Goal: Information Seeking & Learning: Learn about a topic

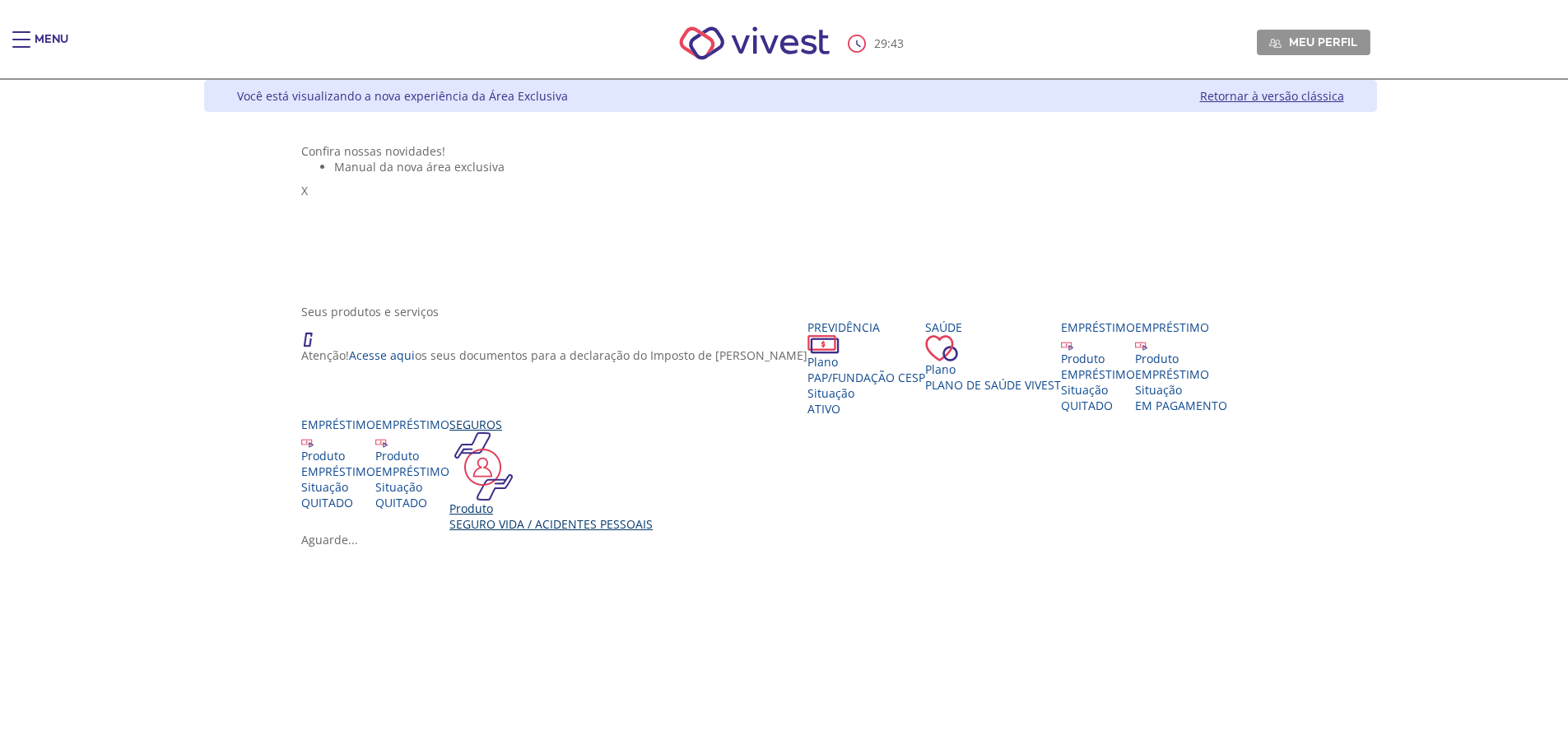
scroll to position [82, 0]
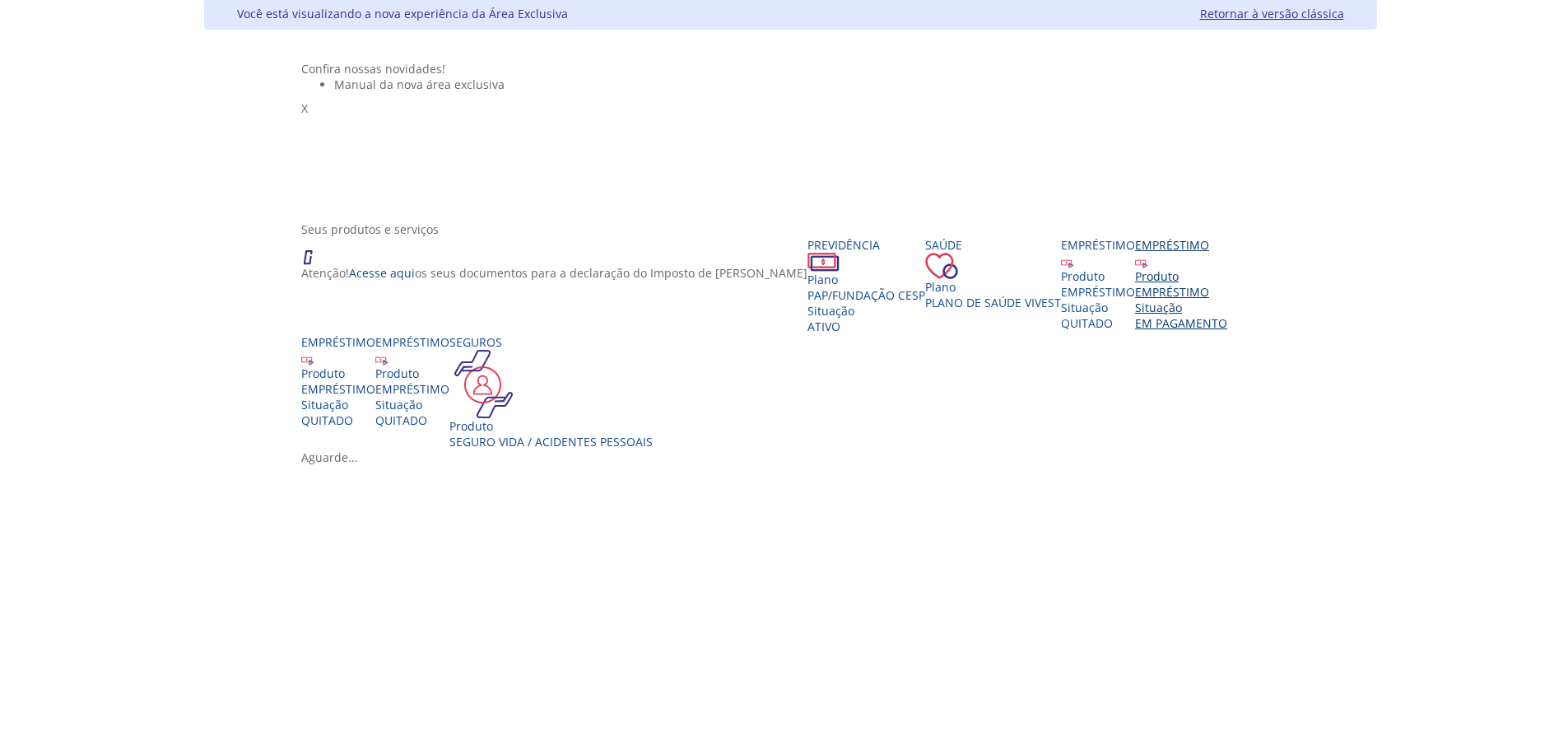
click at [1227, 315] on div "Situação" at bounding box center [1181, 307] width 92 height 15
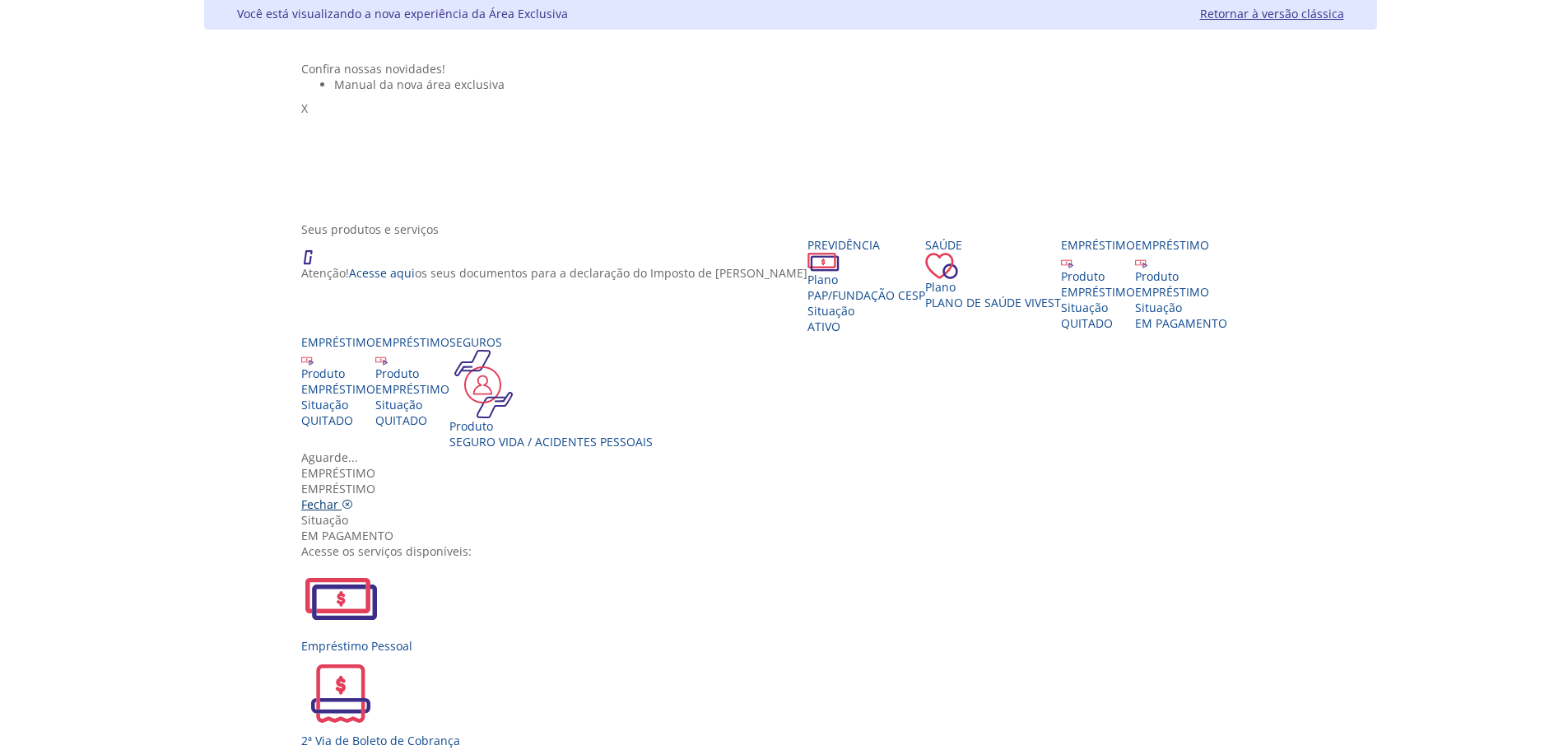
click at [338, 497] on span "Fechar" at bounding box center [319, 504] width 37 height 15
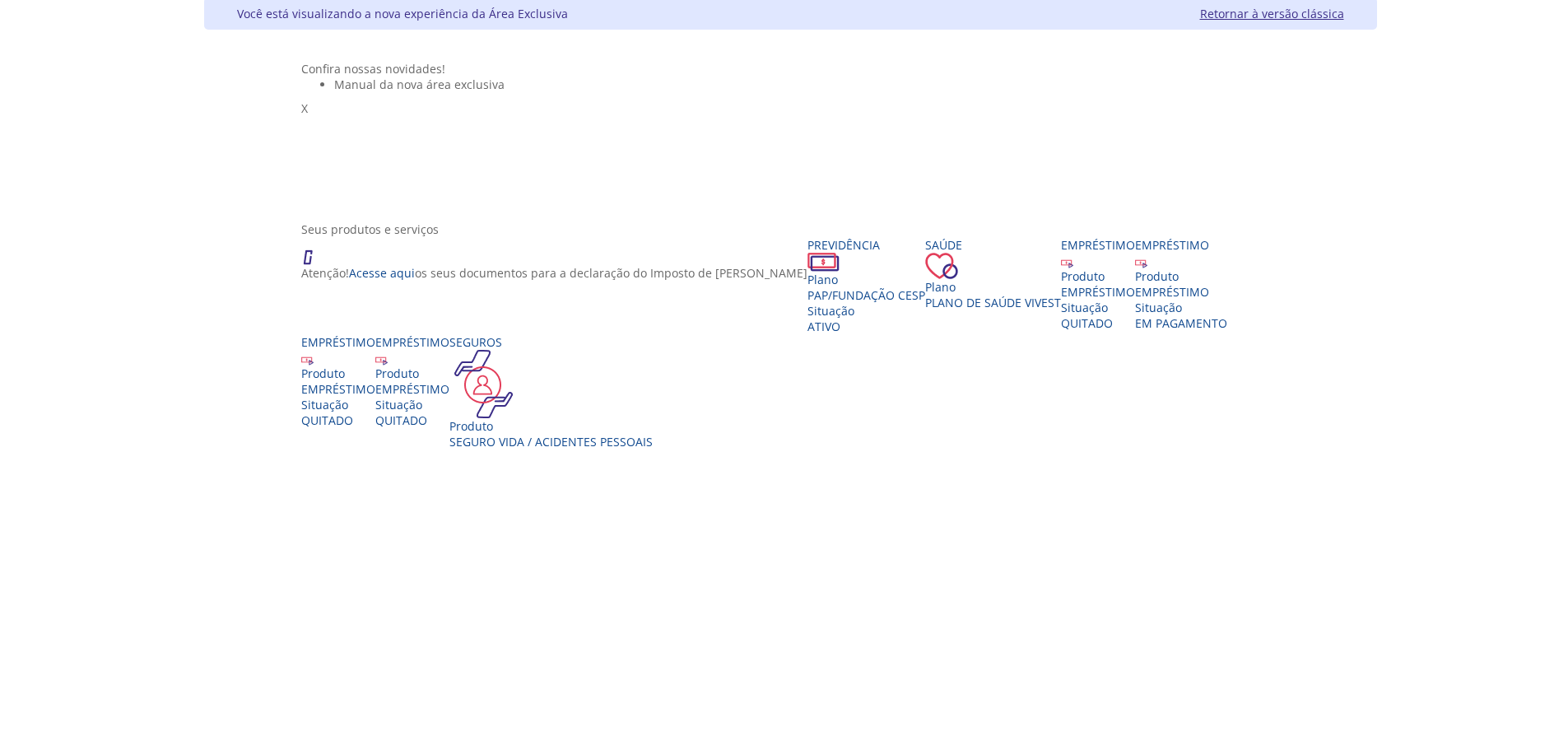
scroll to position [0, 0]
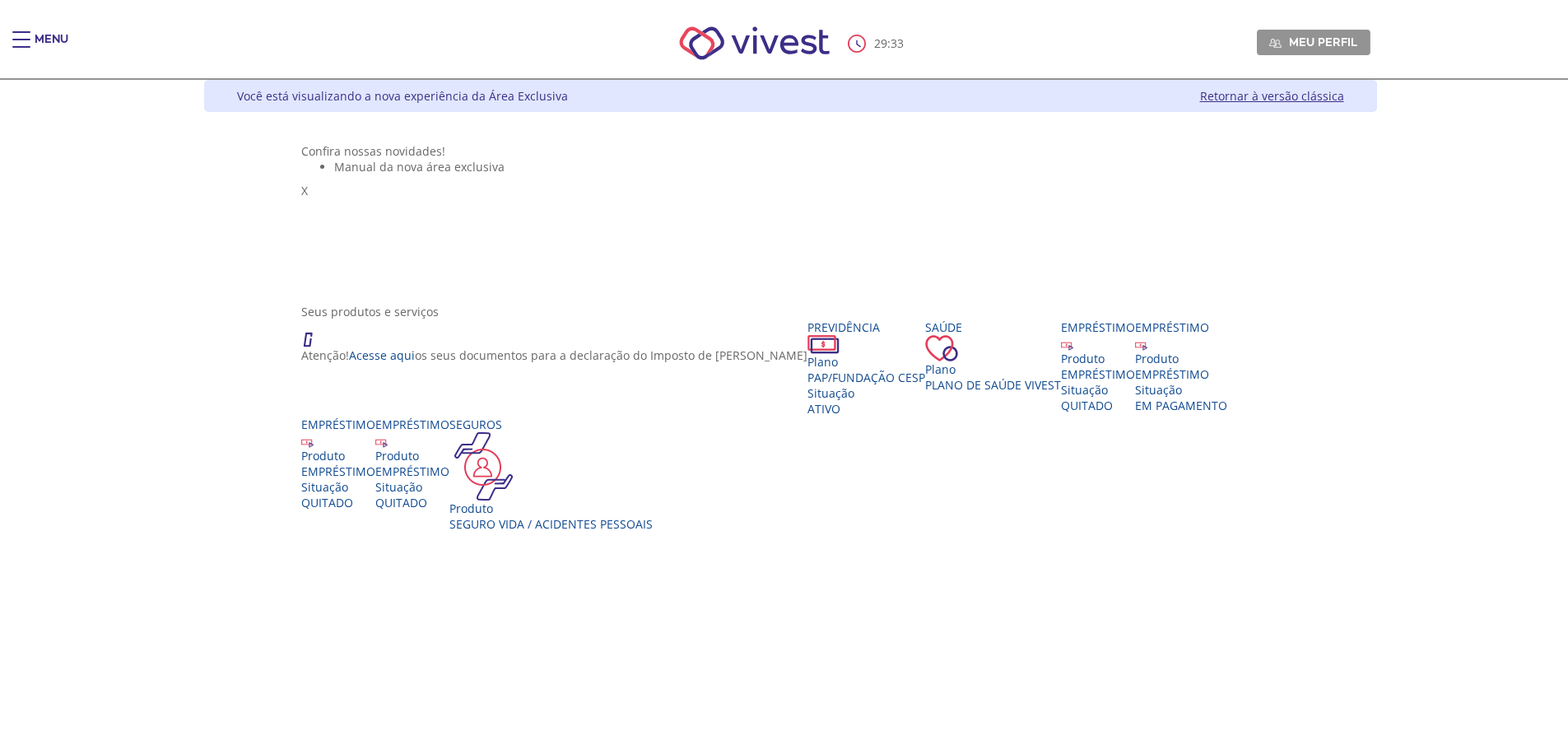
click at [27, 39] on span "Main header" at bounding box center [21, 40] width 18 height 2
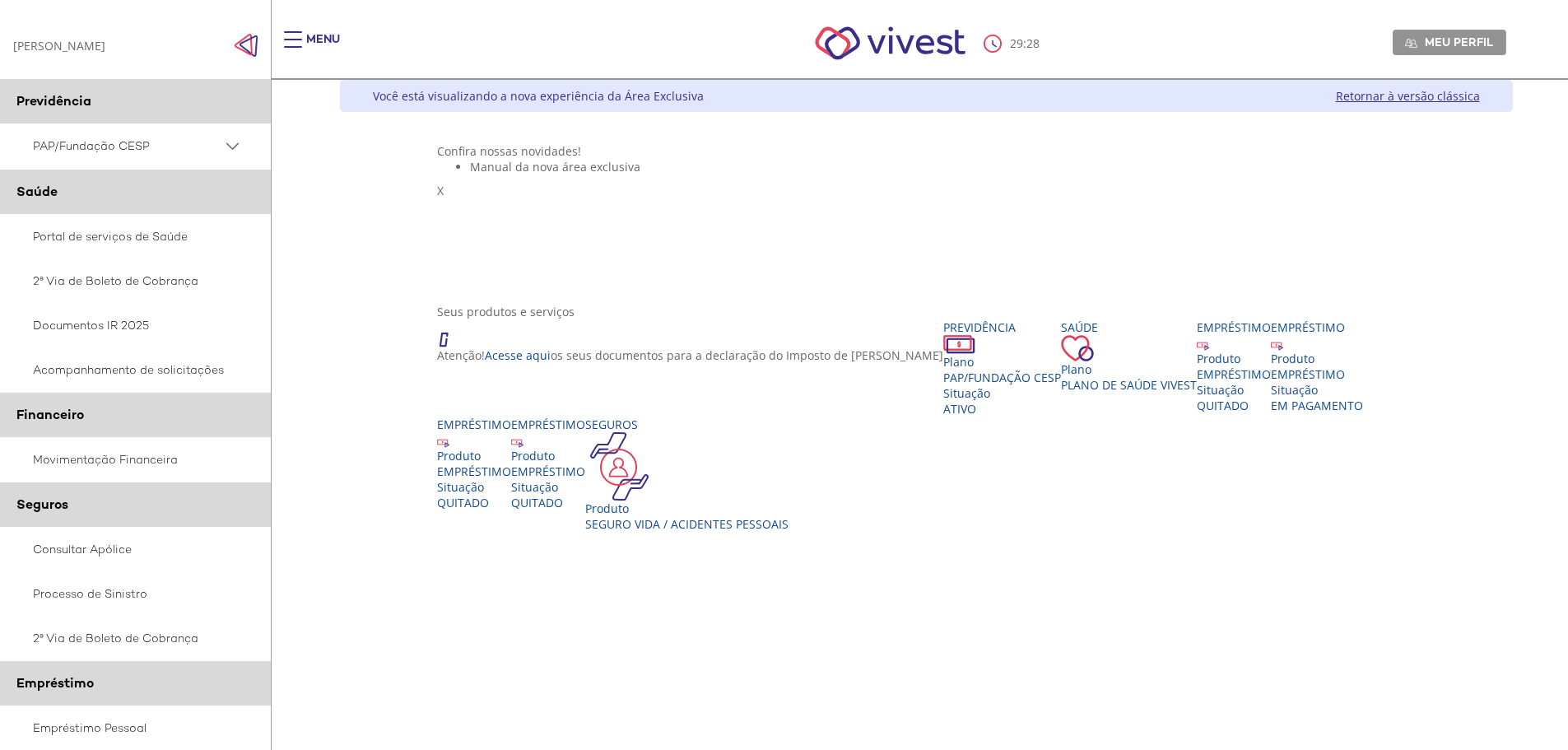
click at [709, 174] on ul "Manual da nova área exclusiva" at bounding box center [926, 167] width 978 height 15
click at [298, 46] on span "Main header" at bounding box center [293, 47] width 18 height 2
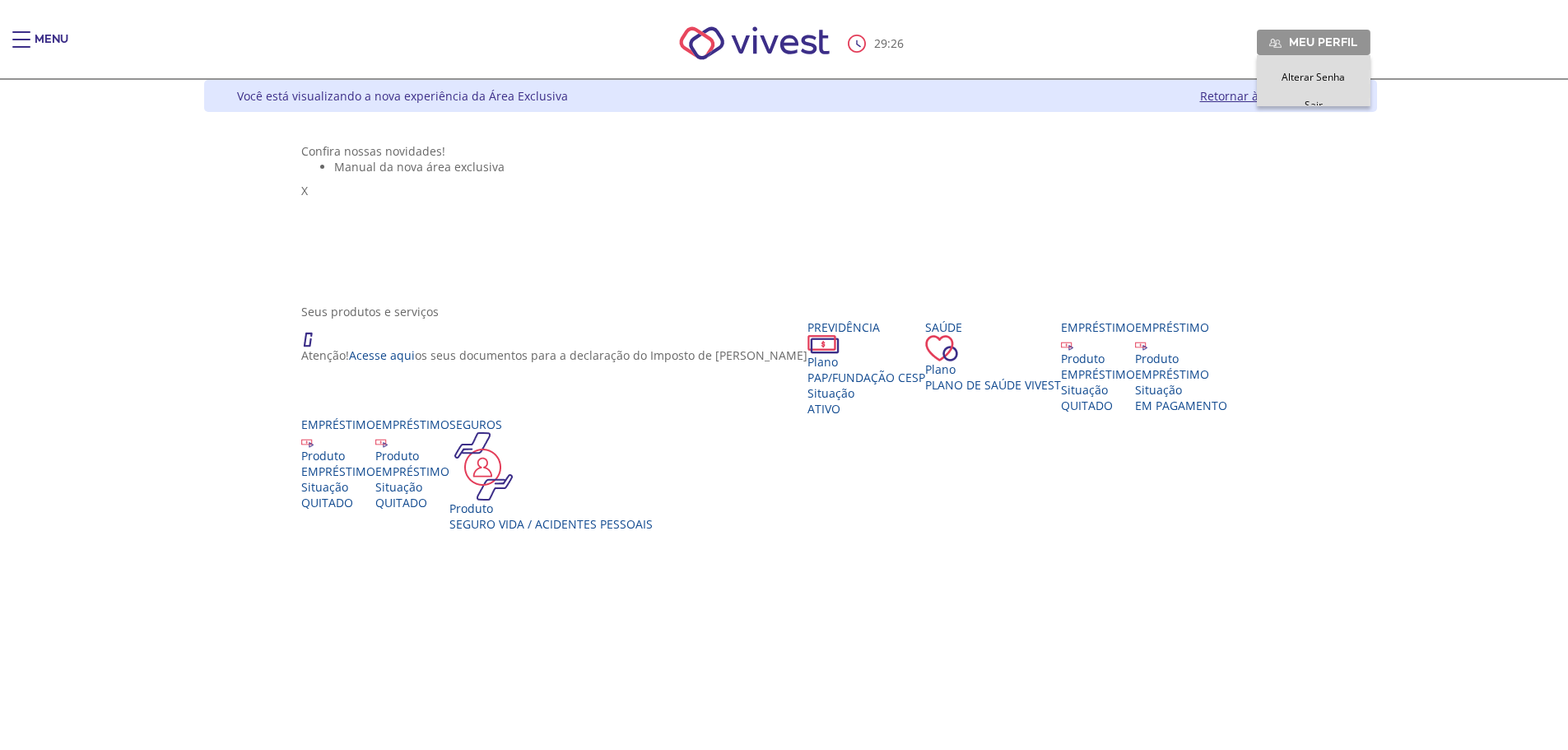
click at [1371, 28] on ul "Meu perfil Alterar Senha Sair" at bounding box center [1310, 42] width 122 height 43
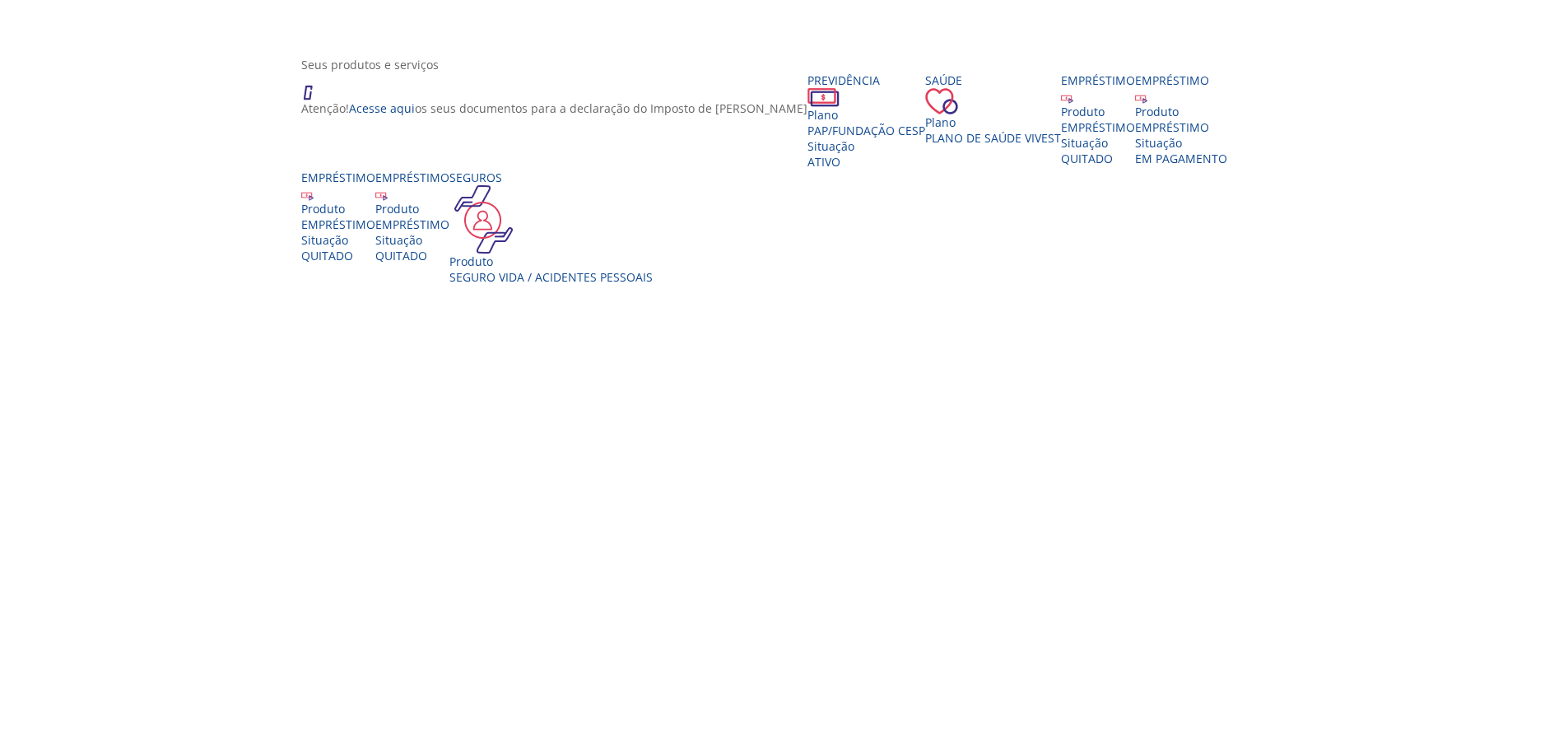
scroll to position [394, 0]
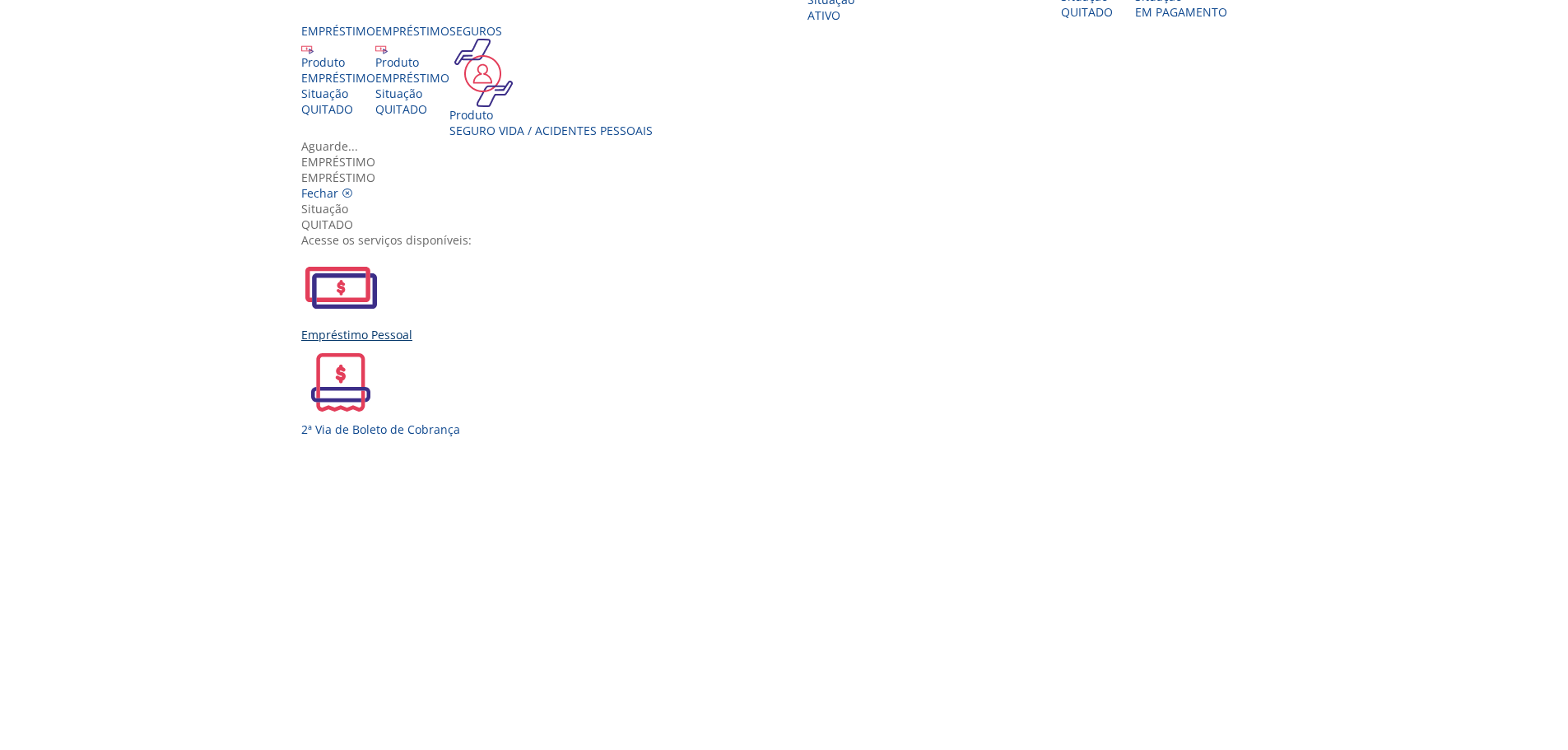
click at [526, 342] on div "Empréstimo Pessoal" at bounding box center [790, 294] width 978 height 94
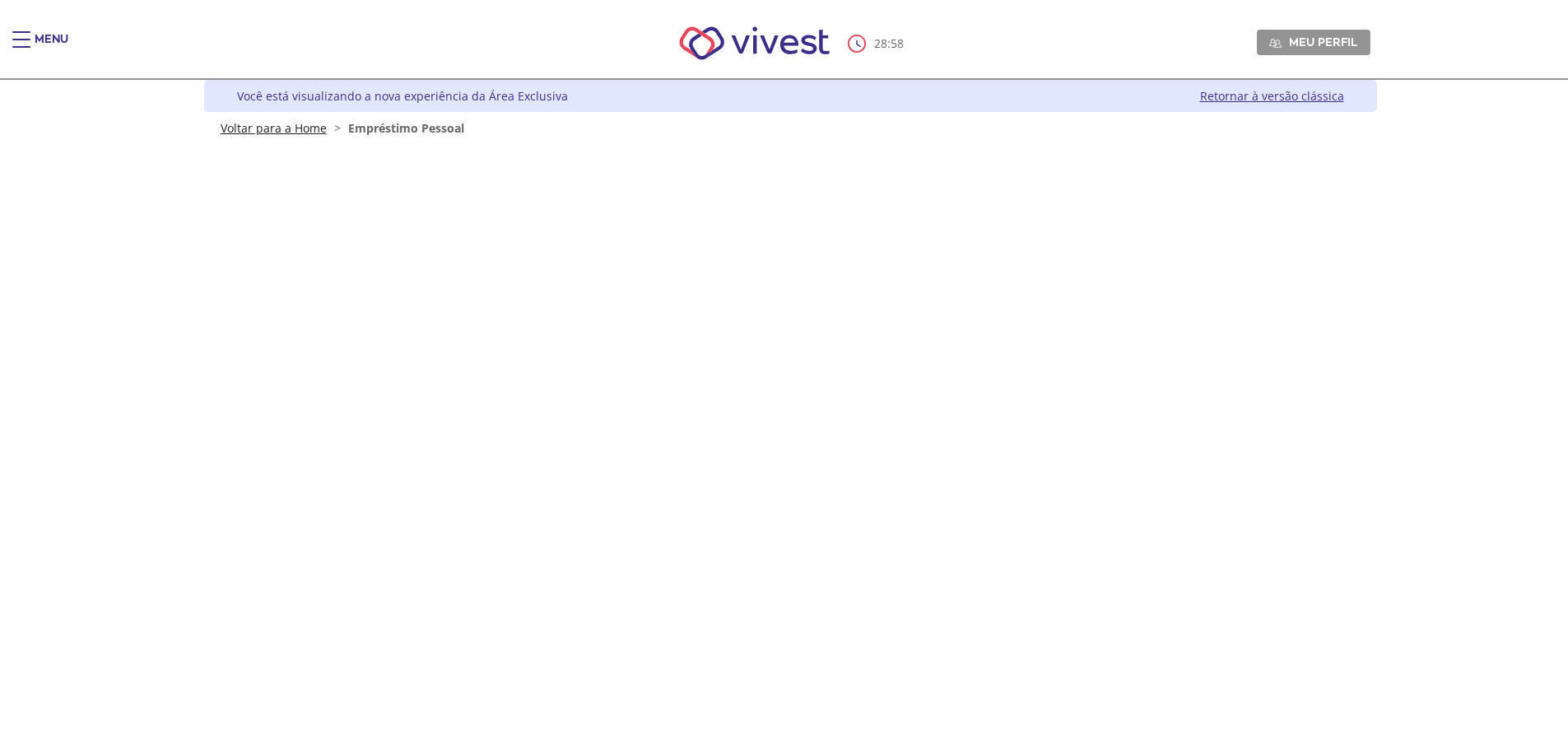
click at [290, 133] on link "Voltar para a Home" at bounding box center [273, 128] width 106 height 15
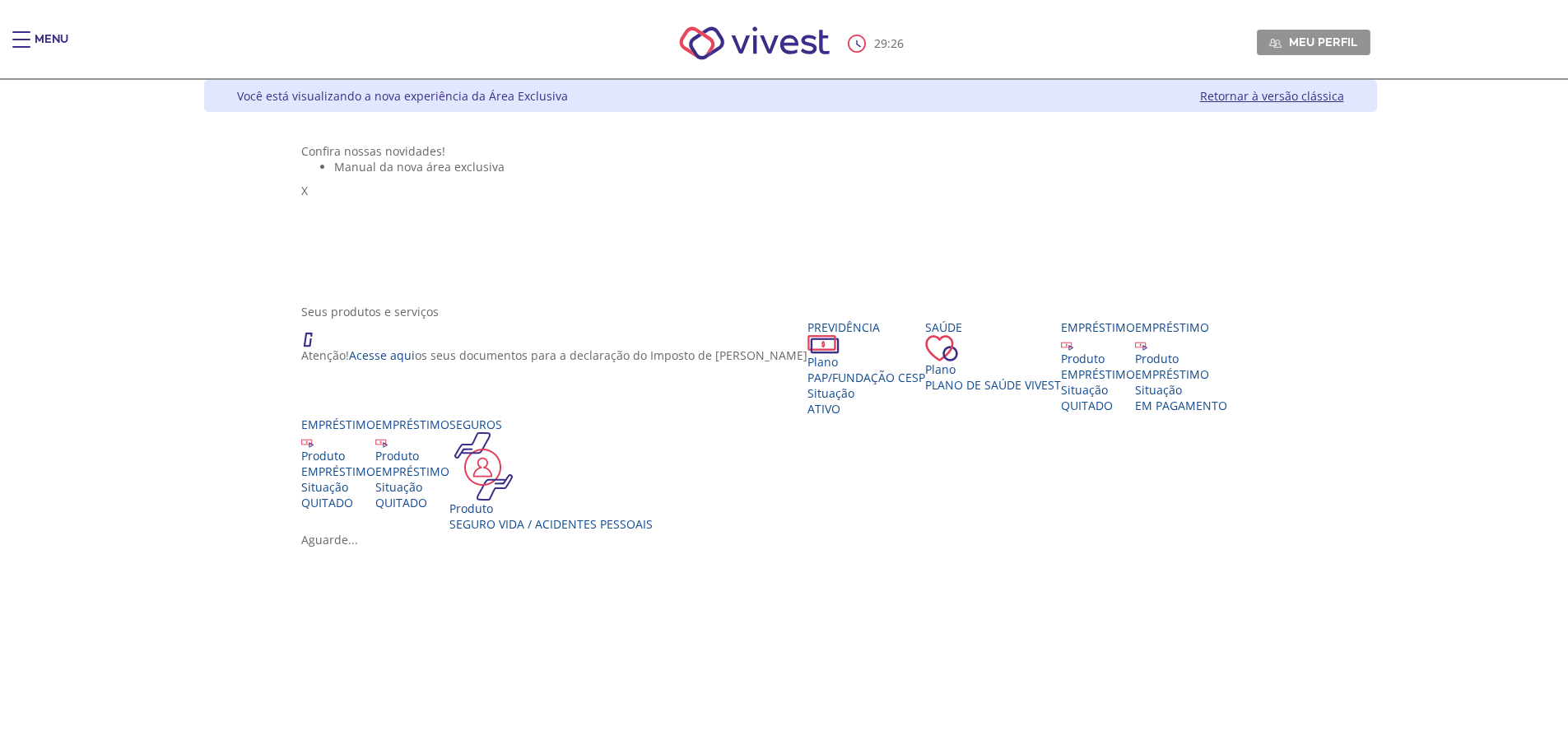
click at [335, 159] on div "Vivest" at bounding box center [806, 159] width 945 height 0
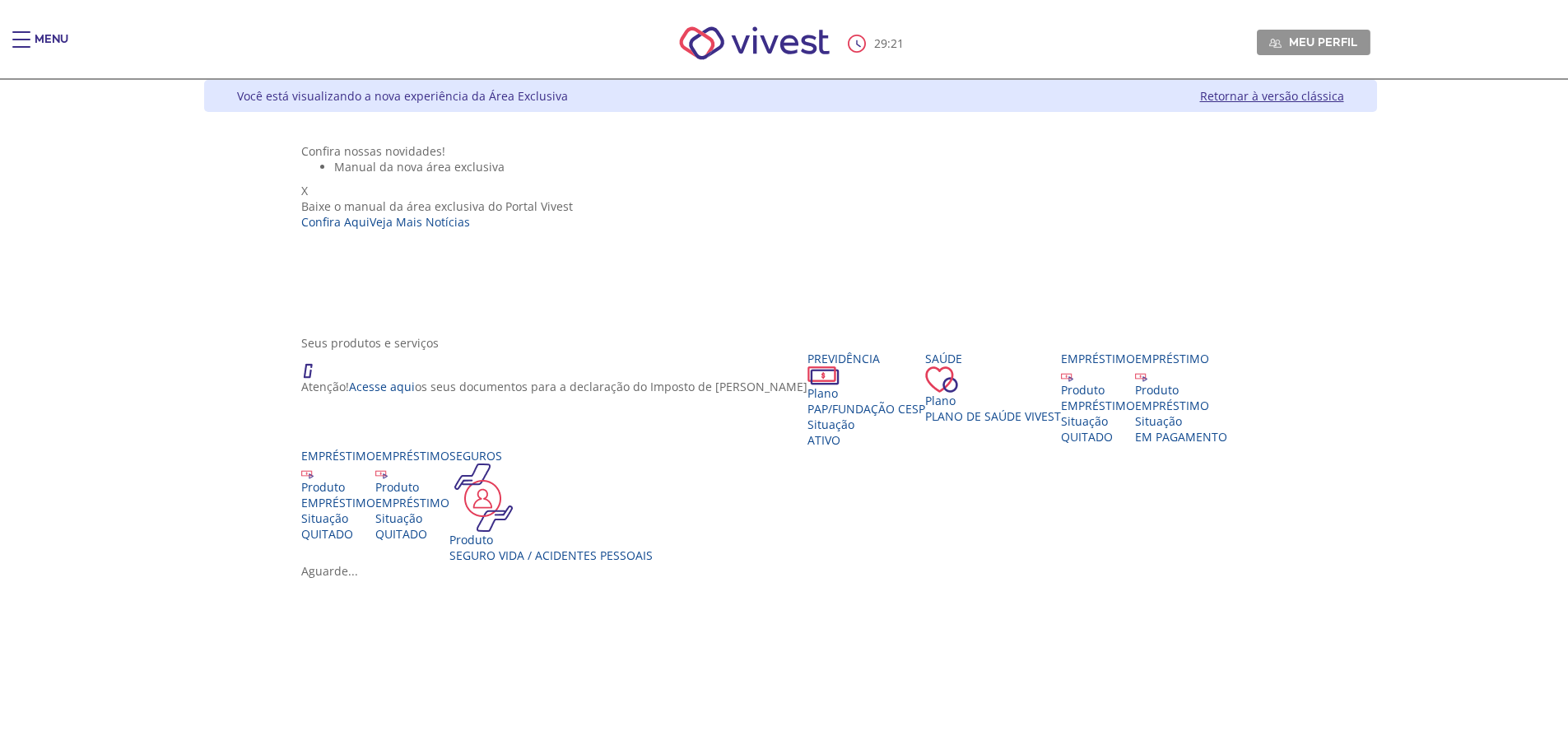
click at [573, 183] on div "X" at bounding box center [437, 191] width 272 height 15
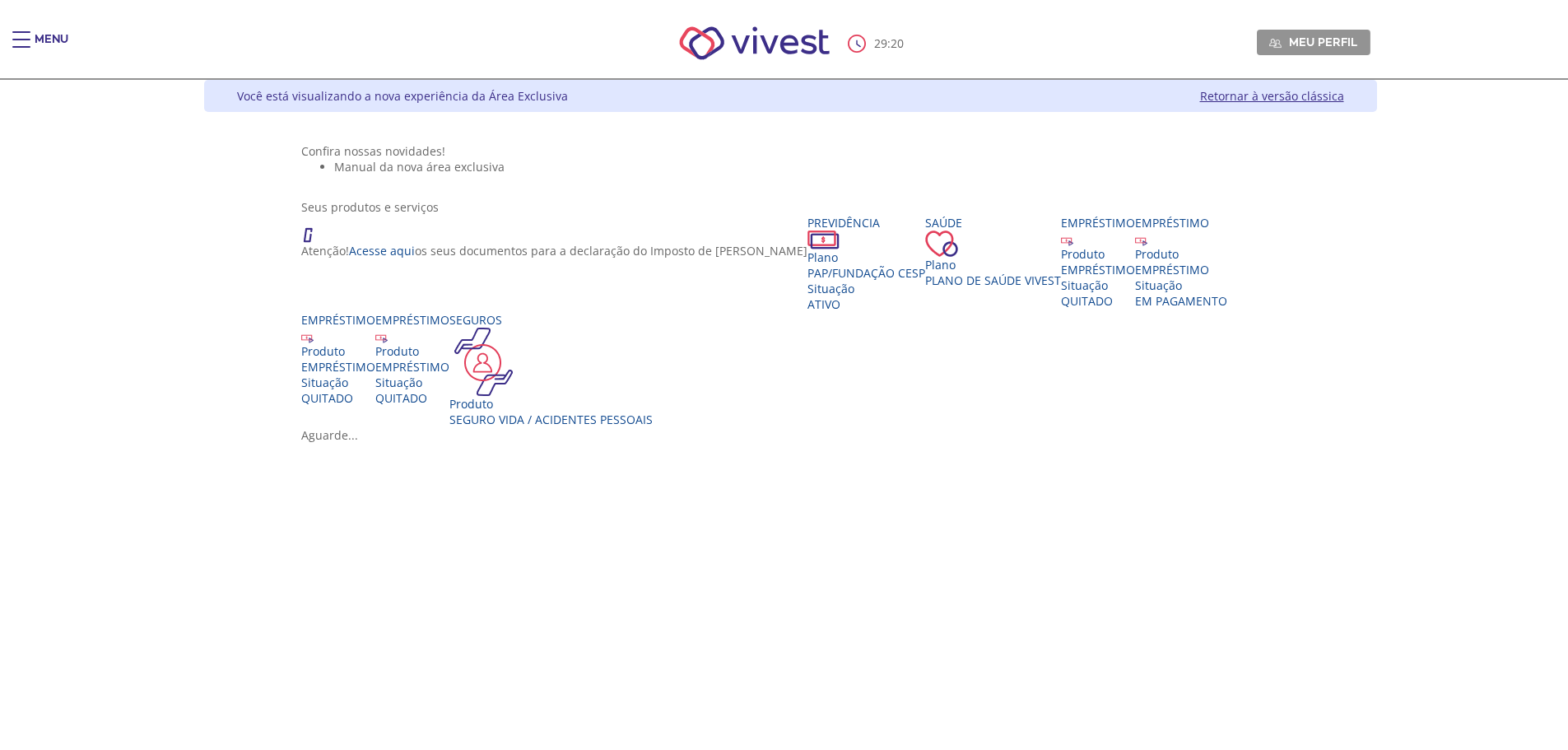
click at [197, 27] on div "29 : 20 Meu perfil Alterar Senha Sair" at bounding box center [784, 43] width 1172 height 70
click at [31, 36] on div "Menu" at bounding box center [29, 48] width 33 height 33
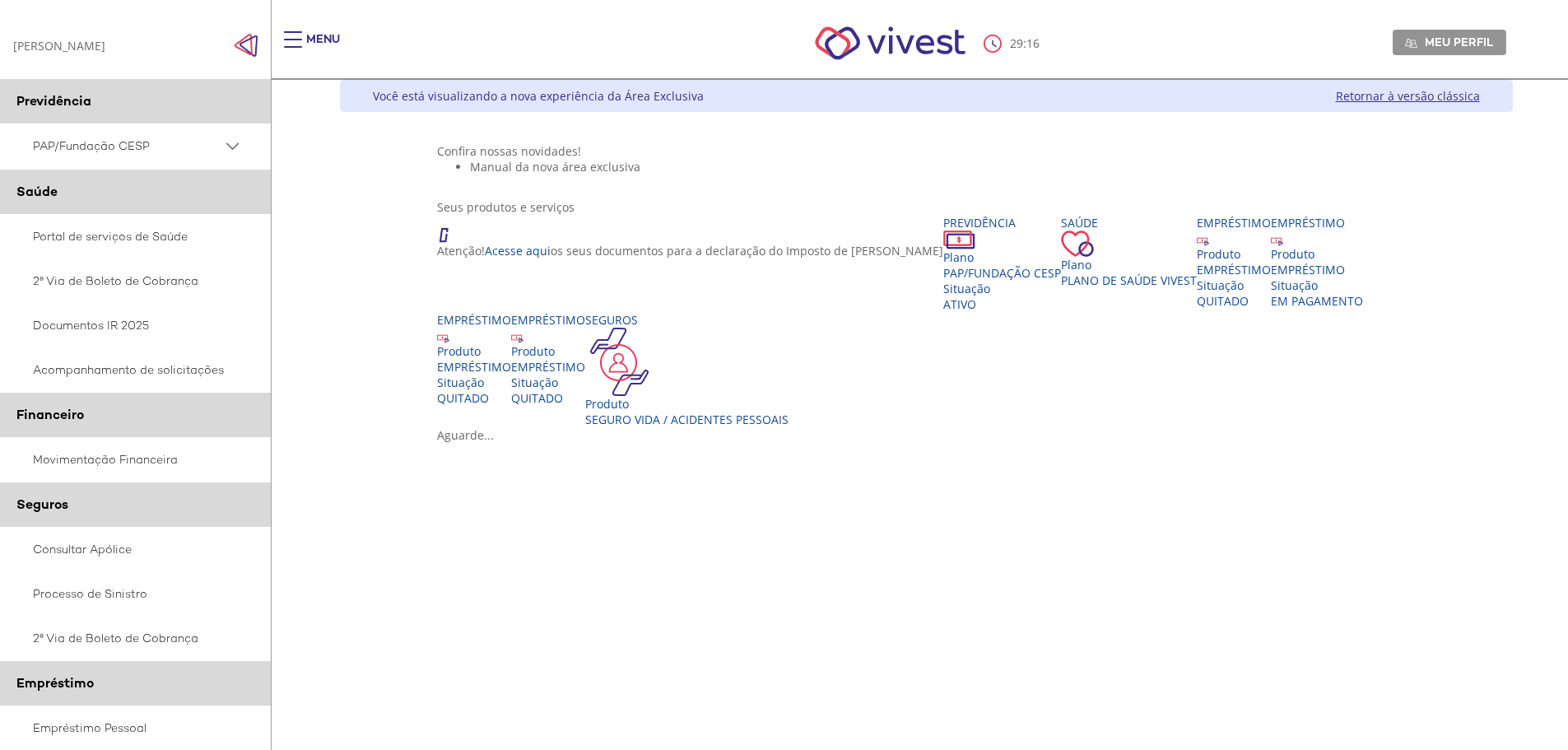
click at [228, 139] on PSAP_dropdown_icon at bounding box center [233, 146] width 21 height 21
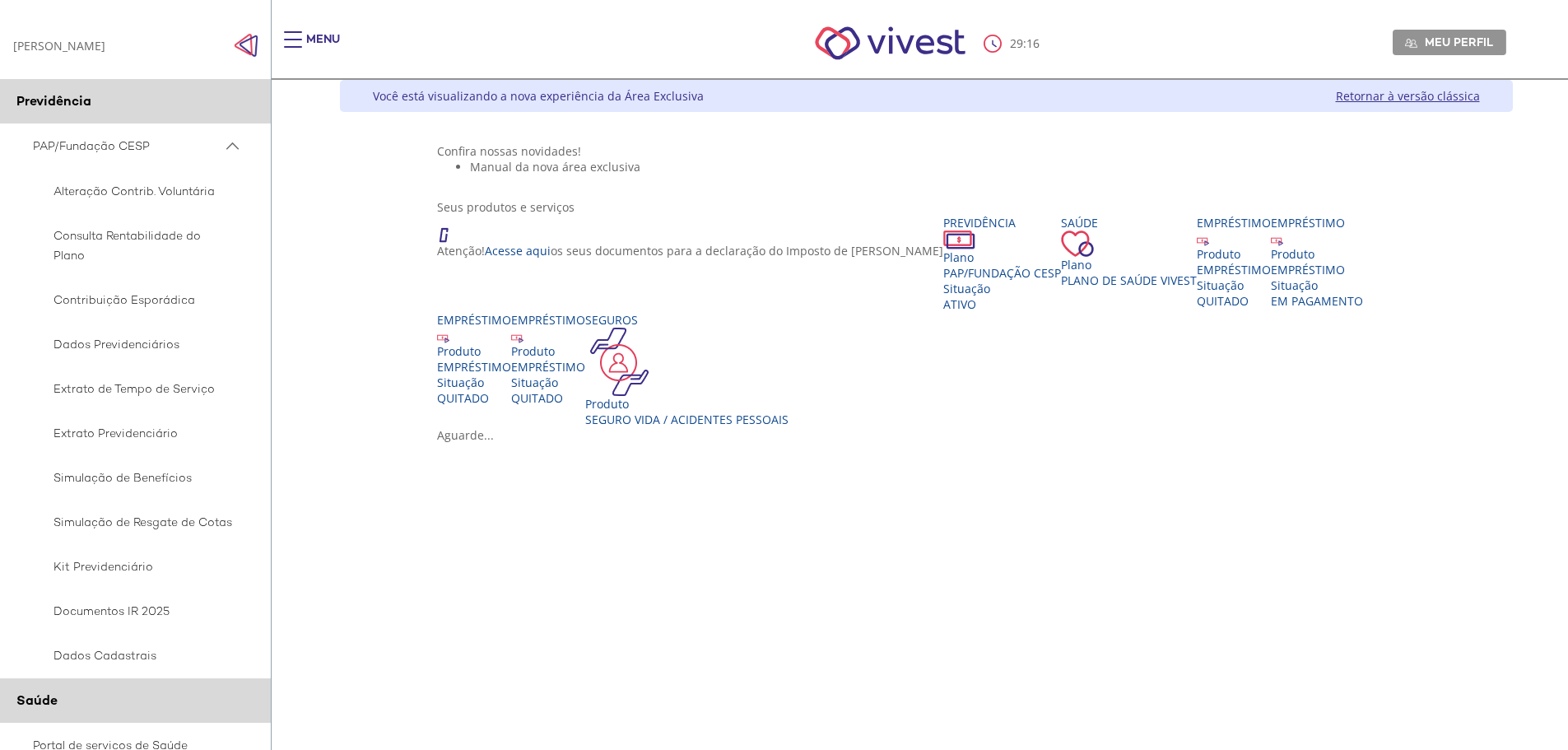
click at [229, 139] on PSAP_dropdown_icon at bounding box center [233, 146] width 21 height 21
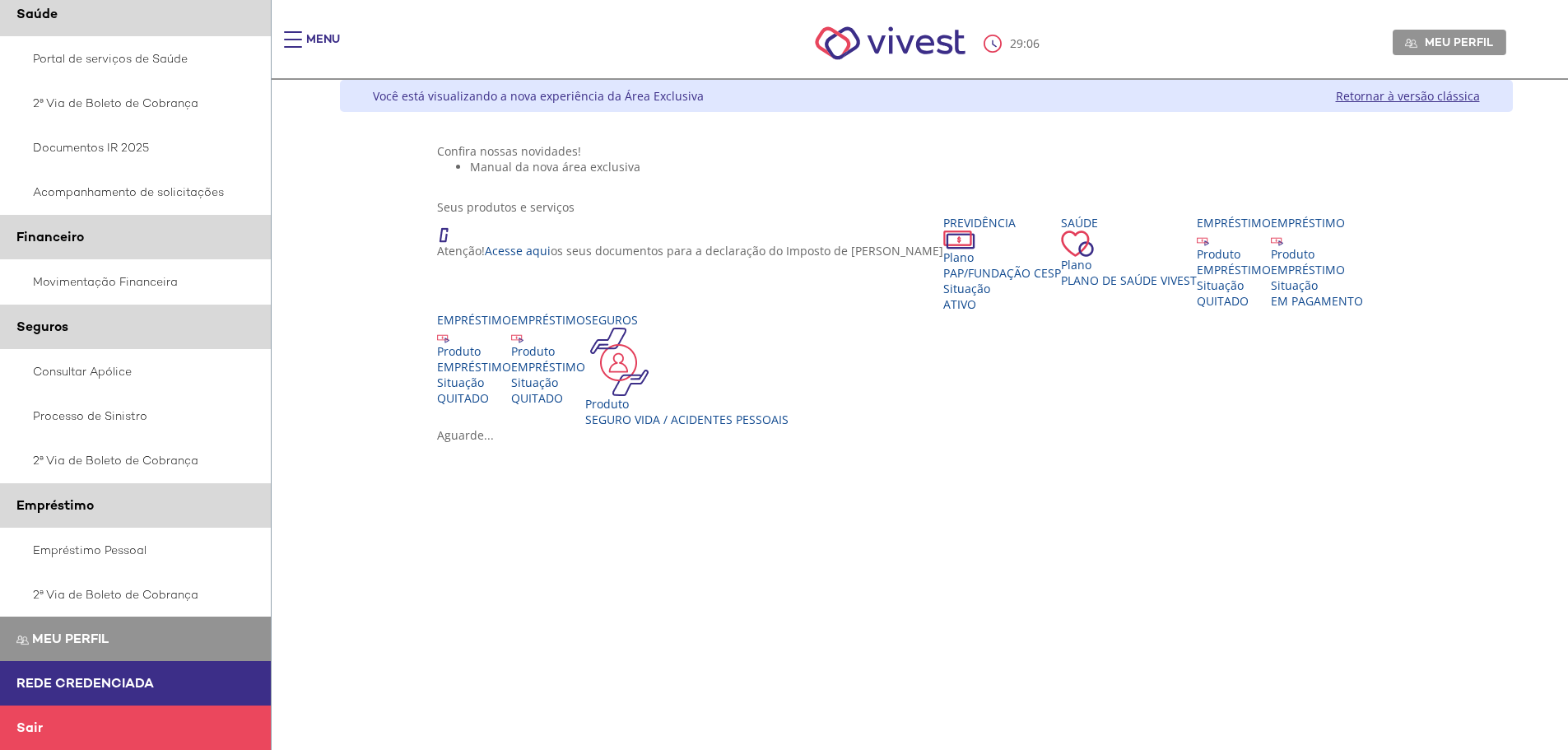
click at [303, 44] on div "Menu" at bounding box center [300, 48] width 33 height 33
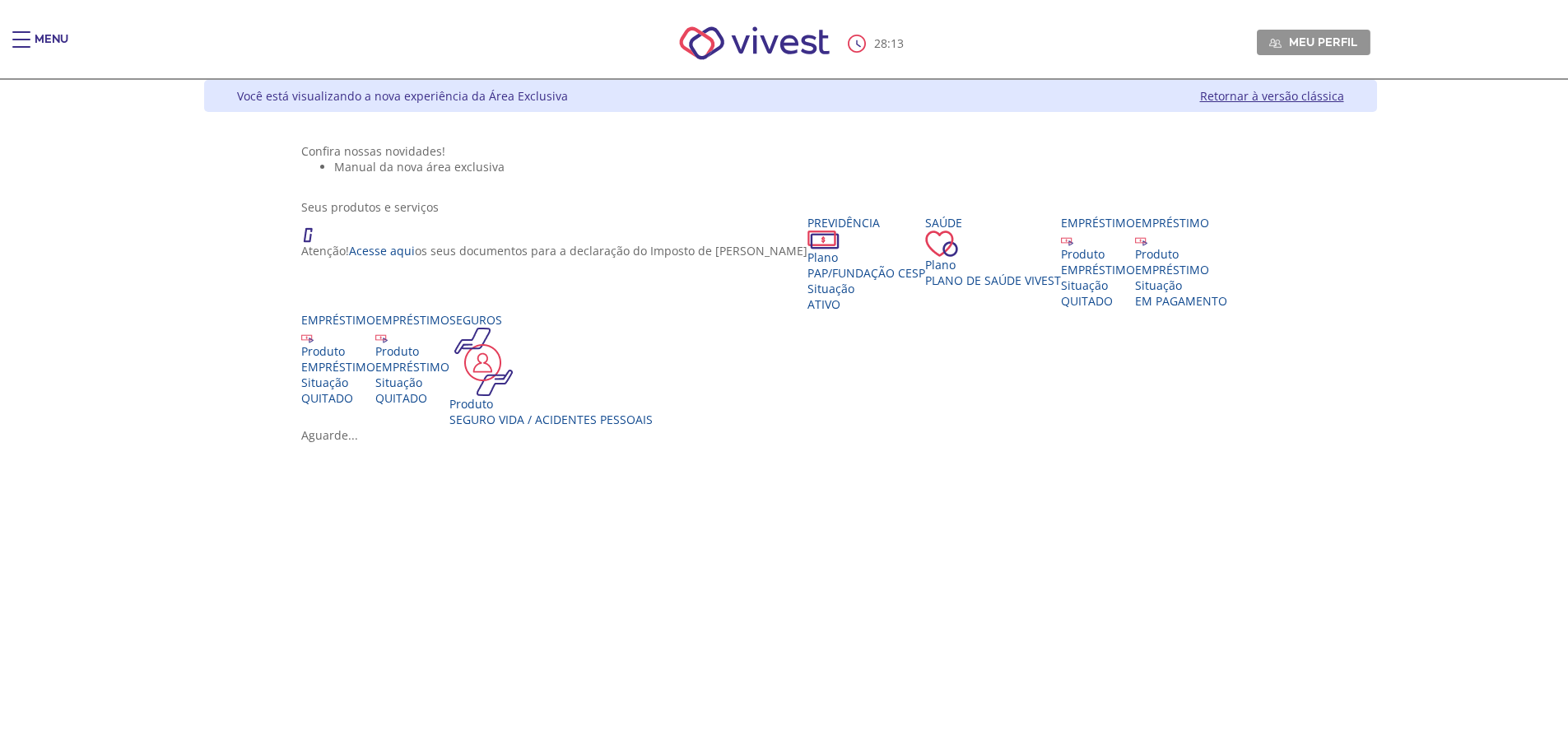
click at [1344, 100] on link "Retornar à versão clássica" at bounding box center [1272, 95] width 144 height 15
